Goal: Task Accomplishment & Management: Manage account settings

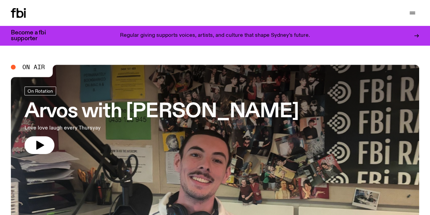
click at [0, 0] on circle "button" at bounding box center [0, 0] width 0 height 0
click at [331, 19] on div "Schedule Explore Read Volunteer Newsletter About Us Contact Support Us" at bounding box center [215, 13] width 430 height 26
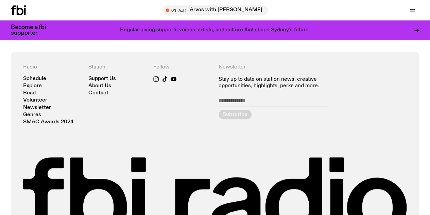
scroll to position [1355, 0]
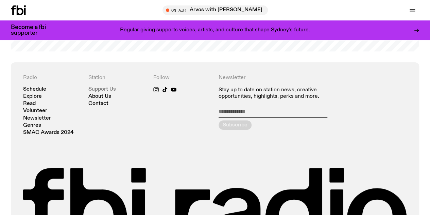
click at [103, 92] on link "Support Us" at bounding box center [102, 89] width 28 height 5
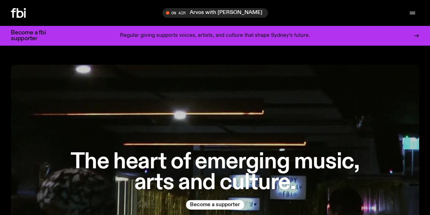
click at [0, 0] on span "Support Us" at bounding box center [0, 0] width 0 height 0
click at [0, 0] on icon "button" at bounding box center [0, 0] width 0 height 0
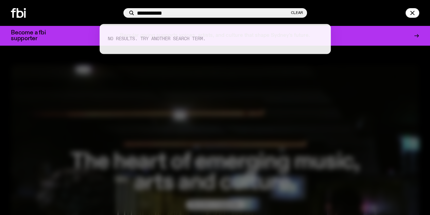
type input "**********"
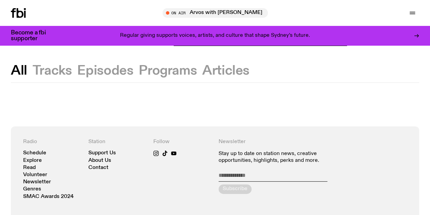
click at [0, 0] on button "button" at bounding box center [0, 0] width 0 height 0
click at [0, 0] on link "Contact" at bounding box center [0, 0] width 0 height 0
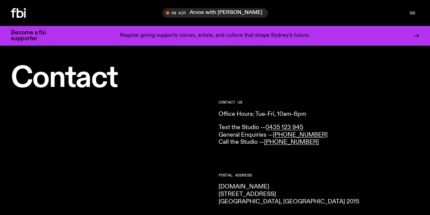
click at [14, 13] on icon at bounding box center [13, 13] width 5 height 10
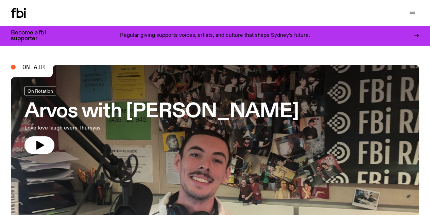
click at [416, 36] on icon at bounding box center [416, 35] width 5 height 5
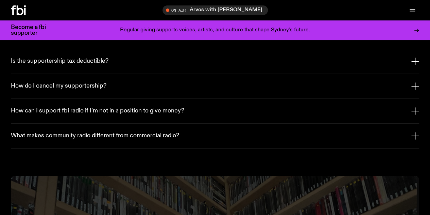
scroll to position [1287, 0]
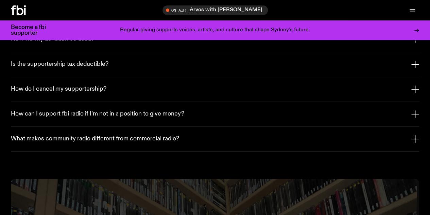
click at [50, 93] on h3 "How do I cancel my supportership?" at bounding box center [59, 88] width 96 height 7
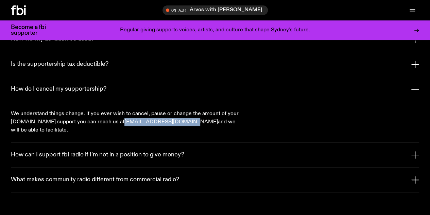
drag, startPoint x: 163, startPoint y: 136, endPoint x: 101, endPoint y: 138, distance: 62.6
click at [101, 134] on p "We understand things change. If you ever wish to cancel, pause or change the am…" at bounding box center [125, 121] width 228 height 24
copy link "[EMAIL_ADDRESS][DOMAIN_NAME]"
